Goal: Task Accomplishment & Management: Manage account settings

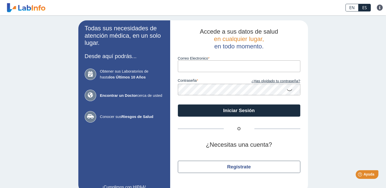
click at [240, 65] on input "Correo Electronico" at bounding box center [239, 65] width 122 height 11
click at [319, 80] on div "Todas sus necesidades de atención médica, en un solo lugar. Desde aquí podrás..…" at bounding box center [193, 106] width 386 height 183
click at [286, 82] on link "¿Has olvidado tu contraseña?" at bounding box center [269, 82] width 61 height 6
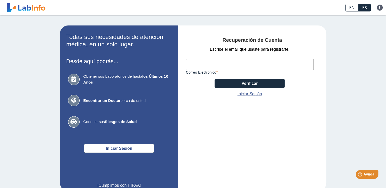
click at [230, 66] on input "Correo Electronico" at bounding box center [250, 64] width 128 height 11
type input "[PERSON_NAME][EMAIL_ADDRESS][DOMAIN_NAME][PERSON_NAME]"
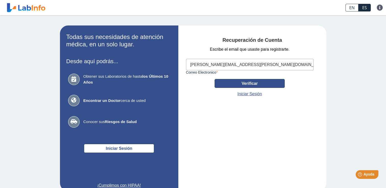
click at [260, 82] on button "Verificar" at bounding box center [250, 83] width 70 height 9
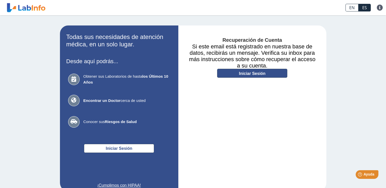
click at [253, 74] on link "Iniciar Sesión" at bounding box center [252, 73] width 70 height 9
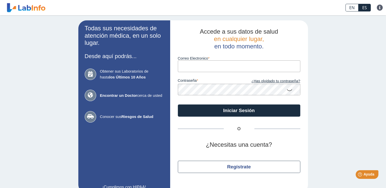
click at [229, 64] on input "Correo Electronico" at bounding box center [239, 65] width 122 height 11
type input "[PERSON_NAME][EMAIL_ADDRESS][DOMAIN_NAME][PERSON_NAME]"
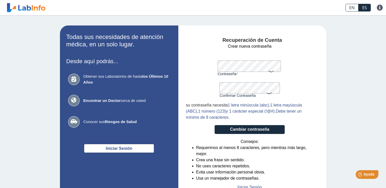
click at [269, 72] on icon at bounding box center [271, 71] width 6 height 10
click at [197, 67] on form "Crear nueva contraseña Contraseña Una contraseña válida es requerida Confirmar …" at bounding box center [250, 116] width 128 height 147
click at [302, 121] on div "su contraseña necesita 1 letra minúscula (abc) , 1 letra mayúscula (ABC) , 1 nú…" at bounding box center [250, 111] width 128 height 18
click at [257, 132] on button "Cambiar contraseña" at bounding box center [250, 129] width 70 height 9
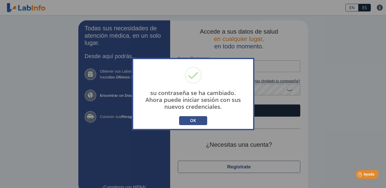
click at [198, 115] on div "su contraseña se ha cambiado. Ahora puede iniciar sesión con sus nuevos credenc…" at bounding box center [193, 94] width 122 height 72
click at [201, 118] on button "OK" at bounding box center [193, 120] width 28 height 9
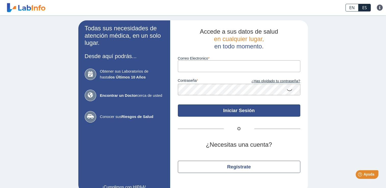
click at [238, 113] on button "Iniciar Sesión" at bounding box center [239, 111] width 122 height 12
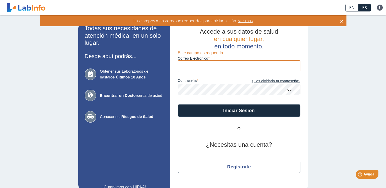
click at [154, 89] on app-login "Todas sus necesidades de atención médica, en un solo lugar. Desde aquí podrás..…" at bounding box center [193, 106] width 230 height 173
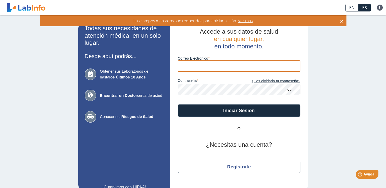
drag, startPoint x: 211, startPoint y: 67, endPoint x: 211, endPoint y: 70, distance: 3.1
click at [211, 67] on input "Correo Electronico" at bounding box center [239, 65] width 122 height 11
click at [209, 68] on input "Correo Electronico" at bounding box center [239, 65] width 122 height 11
type input "antonio@ocasio-vazquezcpa.com"
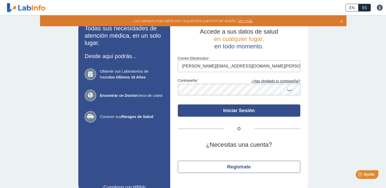
click at [225, 109] on button "Iniciar Sesión" at bounding box center [239, 111] width 122 height 12
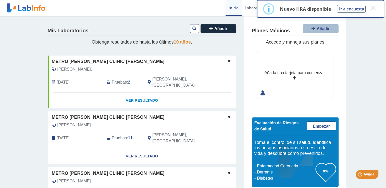
click at [145, 94] on link "Ver Resultado" at bounding box center [142, 101] width 188 height 16
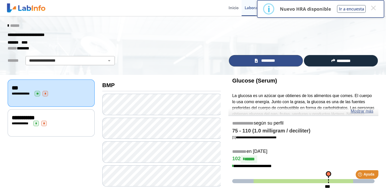
click at [268, 61] on span "*********" at bounding box center [268, 61] width 18 height 6
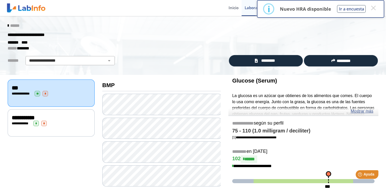
click at [364, 25] on div "******" at bounding box center [193, 25] width 378 height 9
click at [91, 59] on select "**********" at bounding box center [70, 61] width 86 height 6
click at [373, 8] on button "×" at bounding box center [373, 7] width 9 height 9
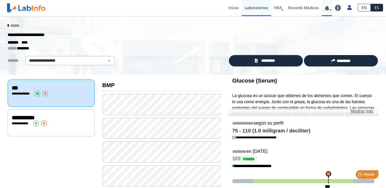
click at [331, 9] on icon at bounding box center [331, 10] width 2 height 2
click at [327, 9] on link at bounding box center [327, 8] width 10 height 4
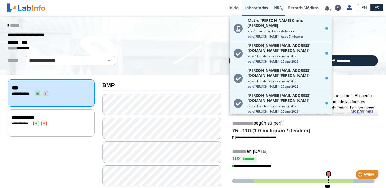
click at [276, 11] on link "HRA Evaluación de Riesgos de Salud" at bounding box center [278, 8] width 14 height 16
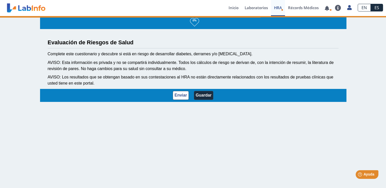
click at [276, 11] on link "HRA Evaluación de Riesgos de Salud" at bounding box center [278, 8] width 14 height 16
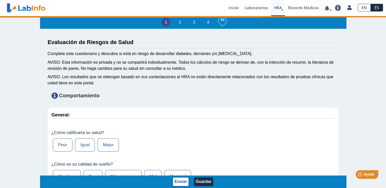
type input "ANTONIO OCASIO VAZQUEZ"
type input "1972-11-26"
select select
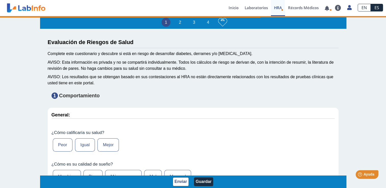
select select
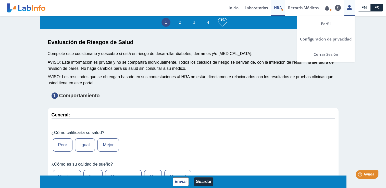
click at [348, 8] on icon at bounding box center [349, 8] width 4 height 4
click at [319, 57] on link "Cerrar Sesión" at bounding box center [326, 54] width 58 height 15
